Goal: Task Accomplishment & Management: Use online tool/utility

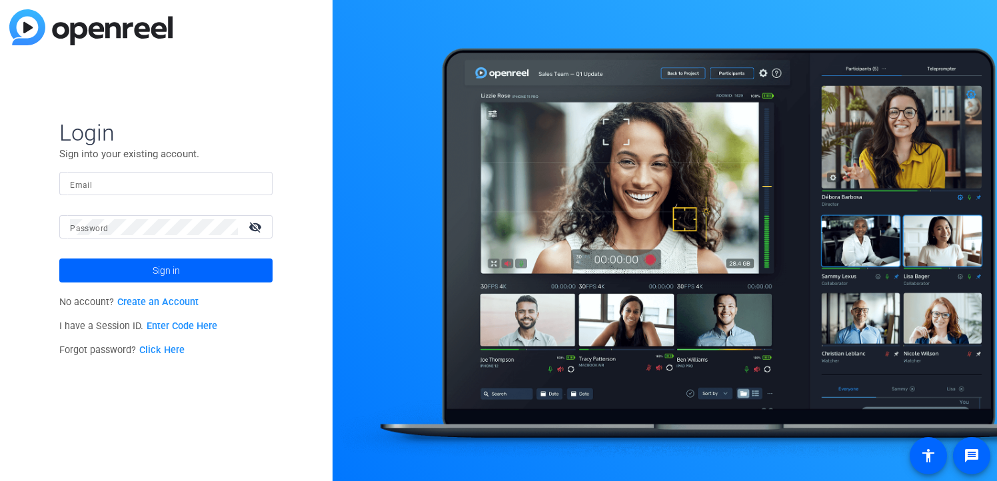
click at [213, 185] on input "Email" at bounding box center [166, 184] width 192 height 16
type input "[PERSON_NAME][EMAIL_ADDRESS][DOMAIN_NAME]"
click at [59, 259] on button "Sign in" at bounding box center [165, 271] width 213 height 24
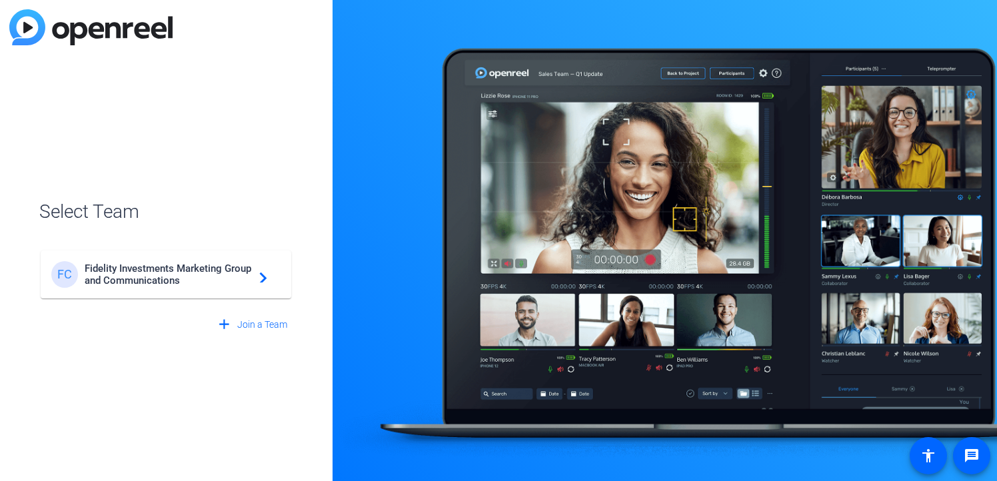
click at [163, 282] on span "Fidelity Investments Marketing Group and Communications" at bounding box center [168, 275] width 167 height 24
